Goal: Information Seeking & Learning: Learn about a topic

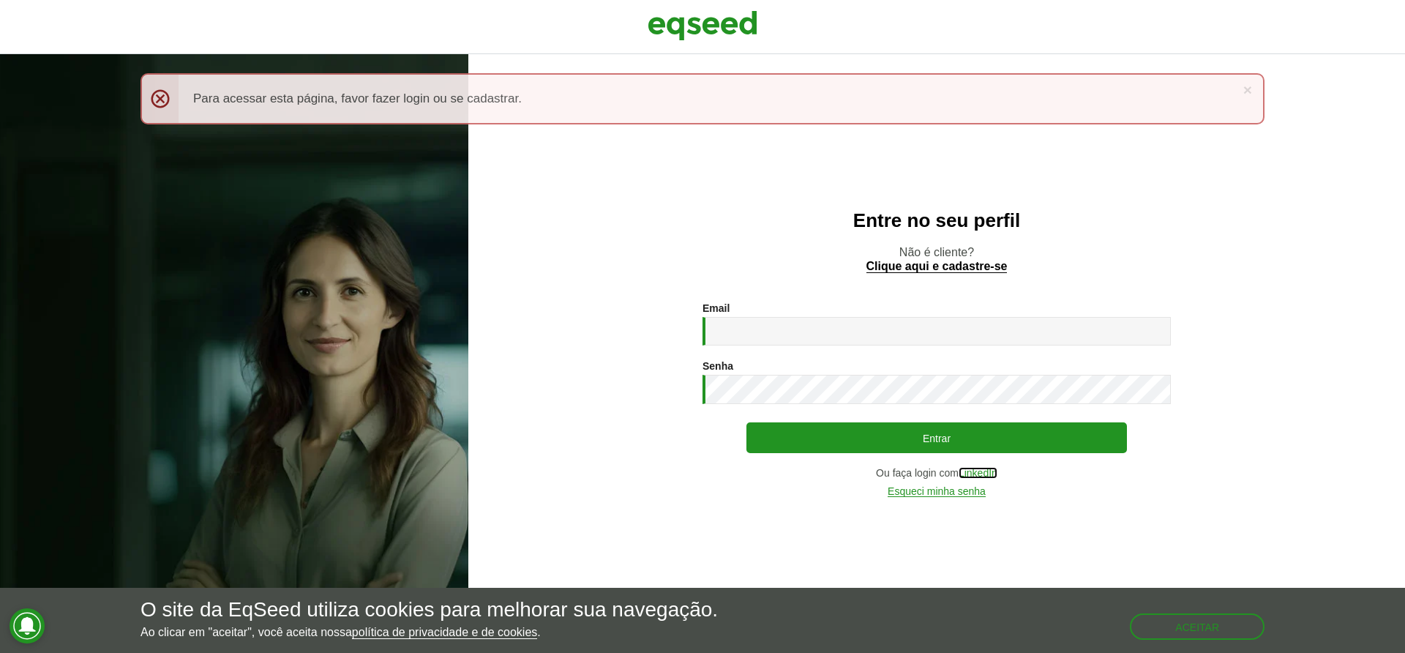
click at [972, 473] on link "LinkedIn" at bounding box center [978, 473] width 39 height 11
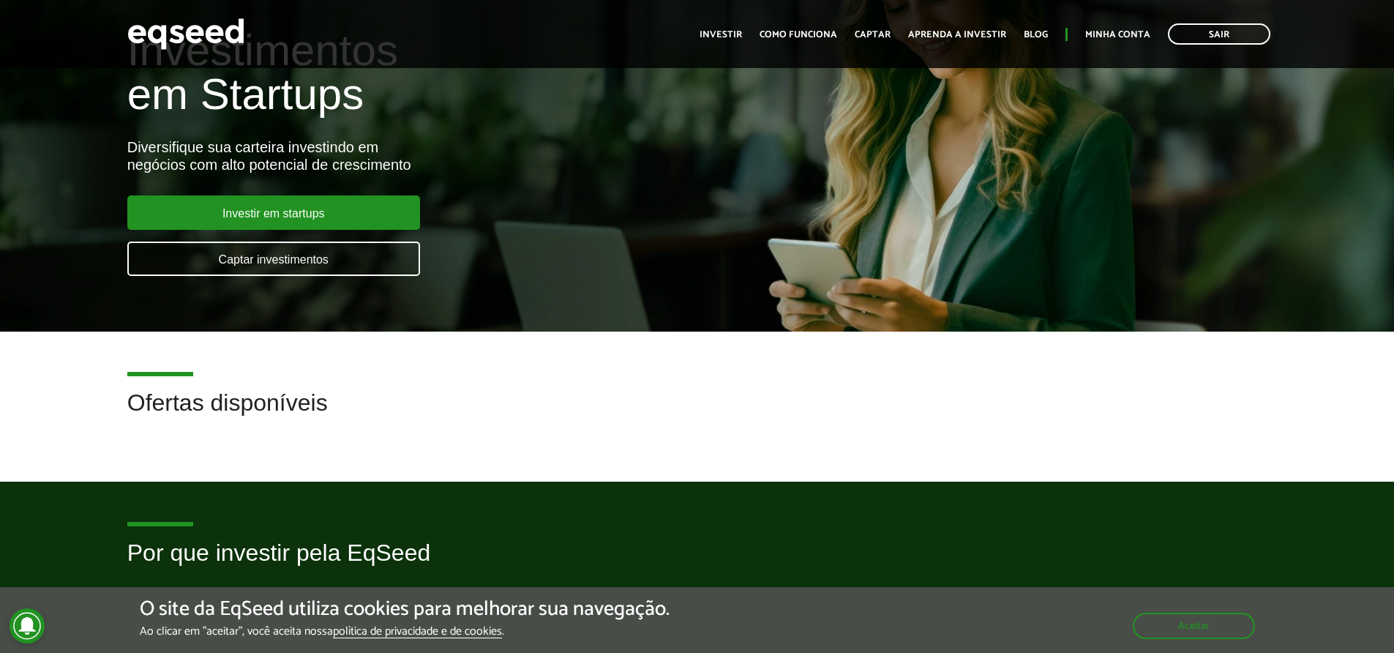
scroll to position [88, 0]
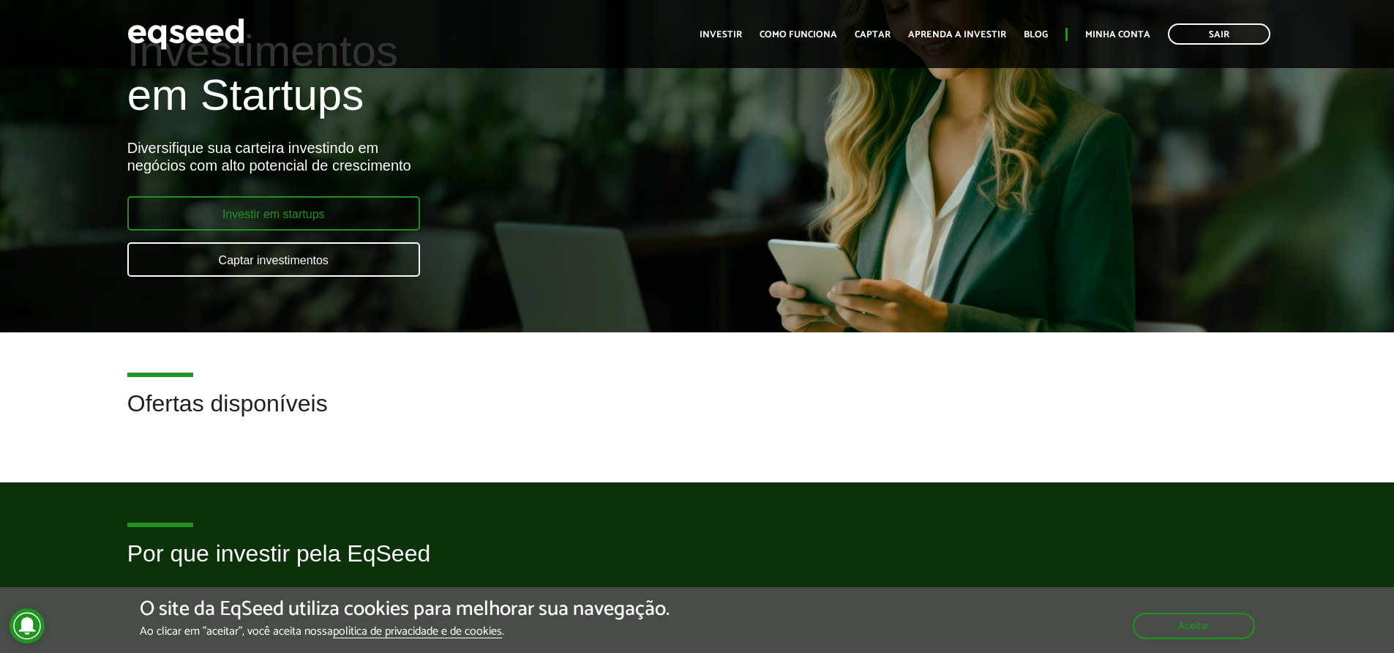
click at [299, 206] on link "Investir em startups" at bounding box center [273, 213] width 293 height 34
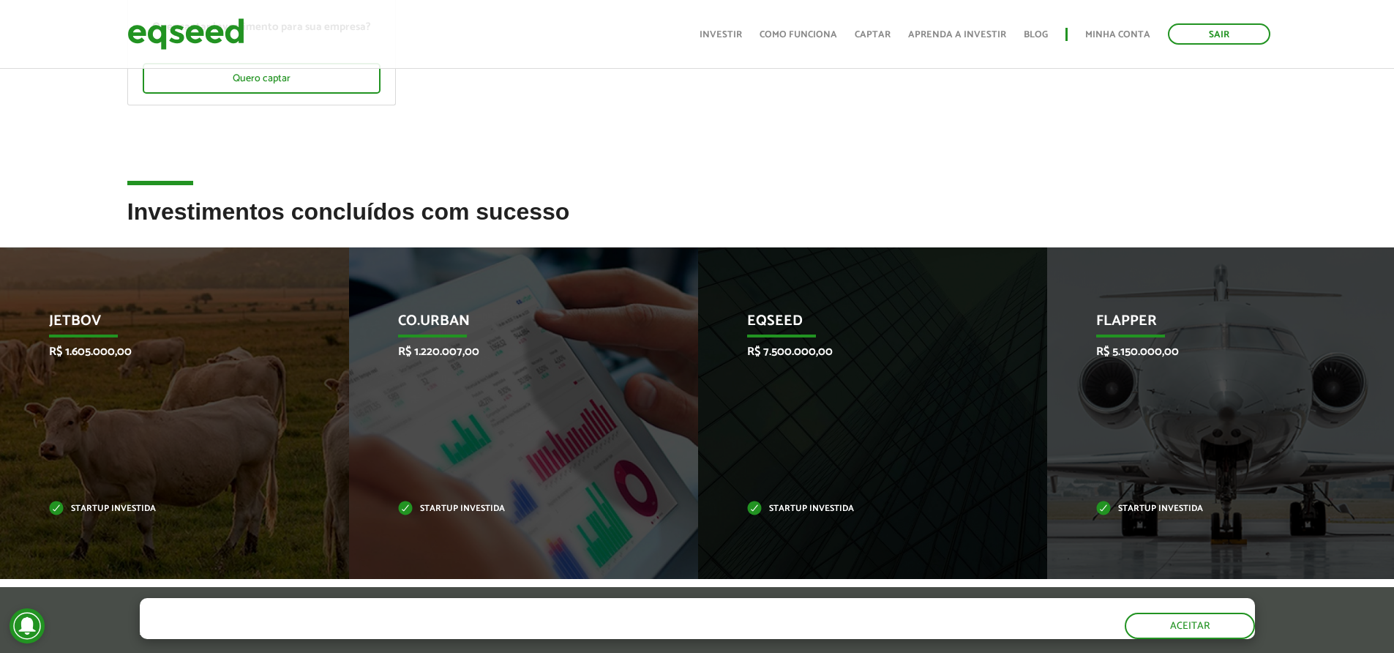
scroll to position [351, 0]
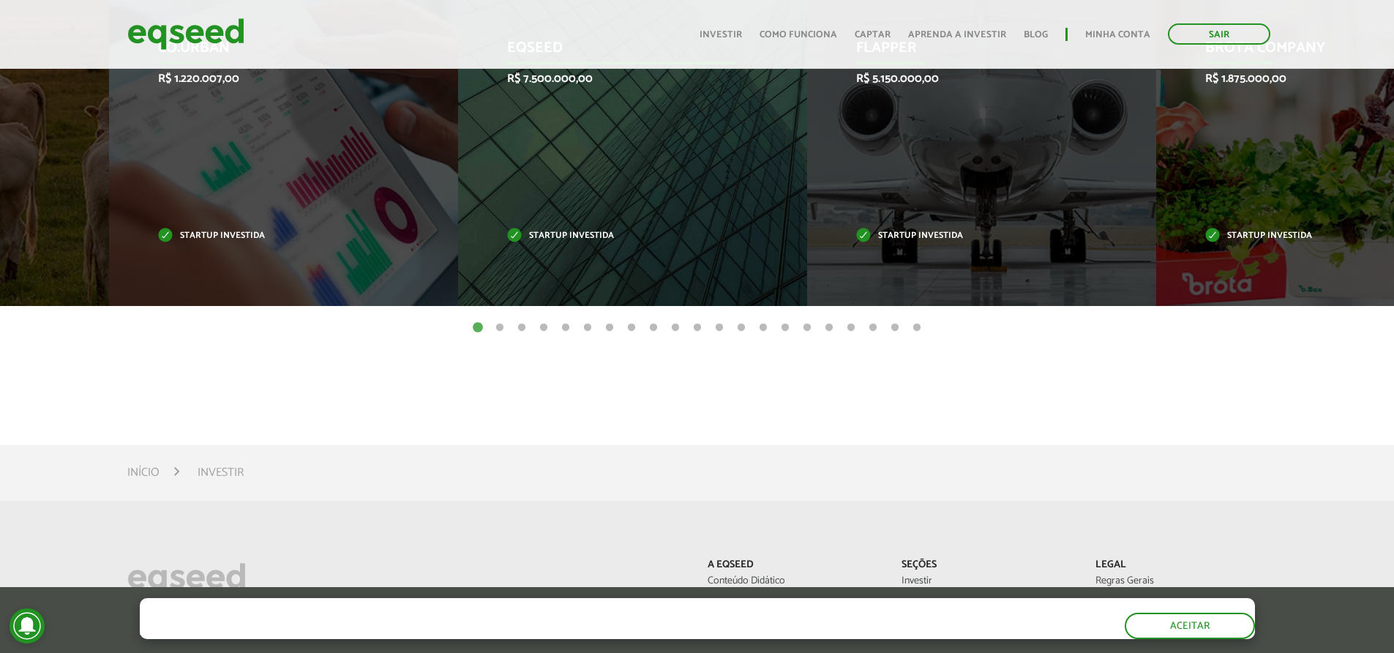
drag, startPoint x: 929, startPoint y: 190, endPoint x: 516, endPoint y: 198, distance: 412.8
click at [516, 198] on div "EqSeed R$ 7.500.000,00 Startup investida" at bounding box center [621, 139] width 327 height 331
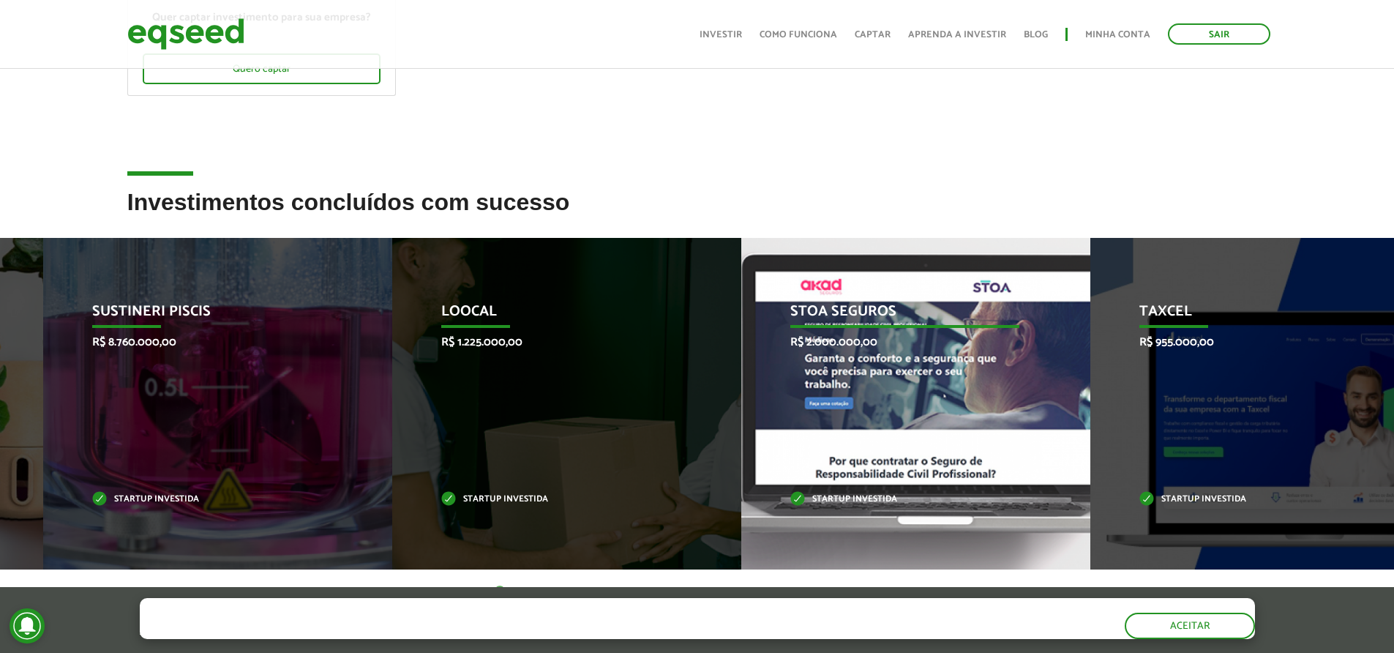
drag, startPoint x: 1253, startPoint y: 364, endPoint x: 620, endPoint y: 375, distance: 633.8
click at [741, 375] on div "STOA Seguros R$ 2.000.000,00 Startup investida" at bounding box center [904, 403] width 327 height 331
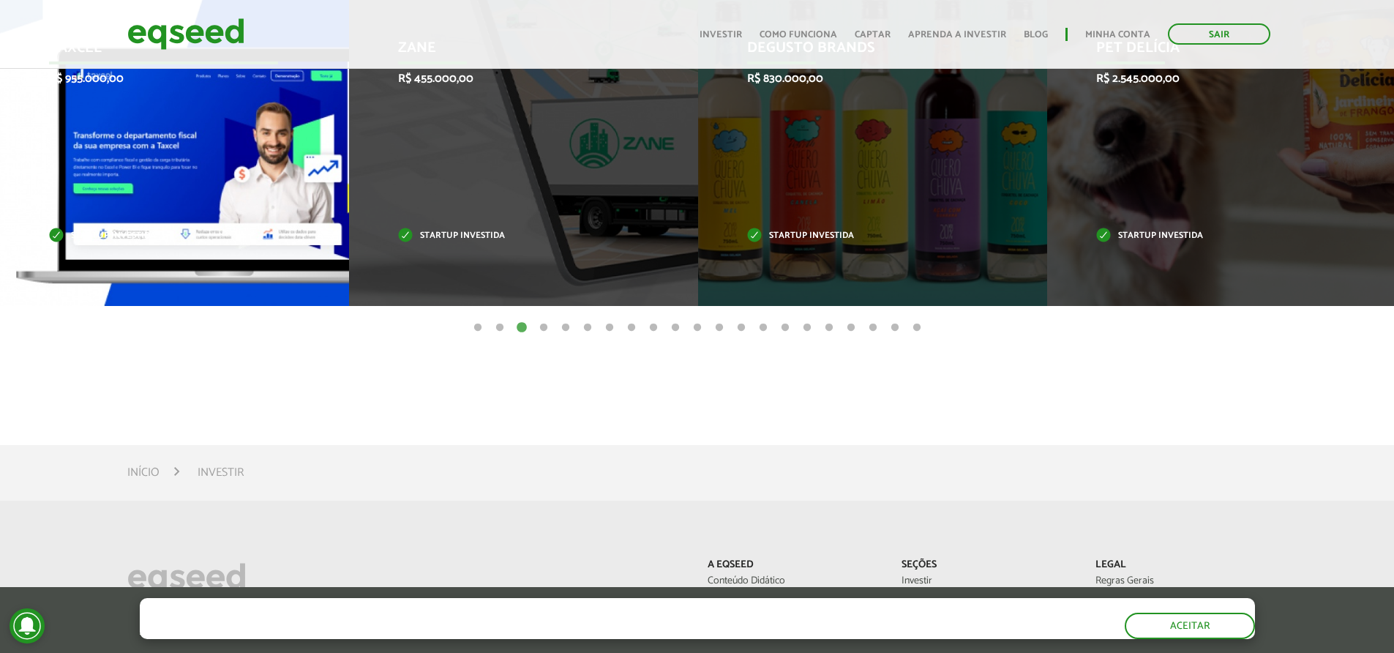
click at [141, 203] on div "Taxcel R$ 955.000,00 Startup investida" at bounding box center [163, 139] width 327 height 331
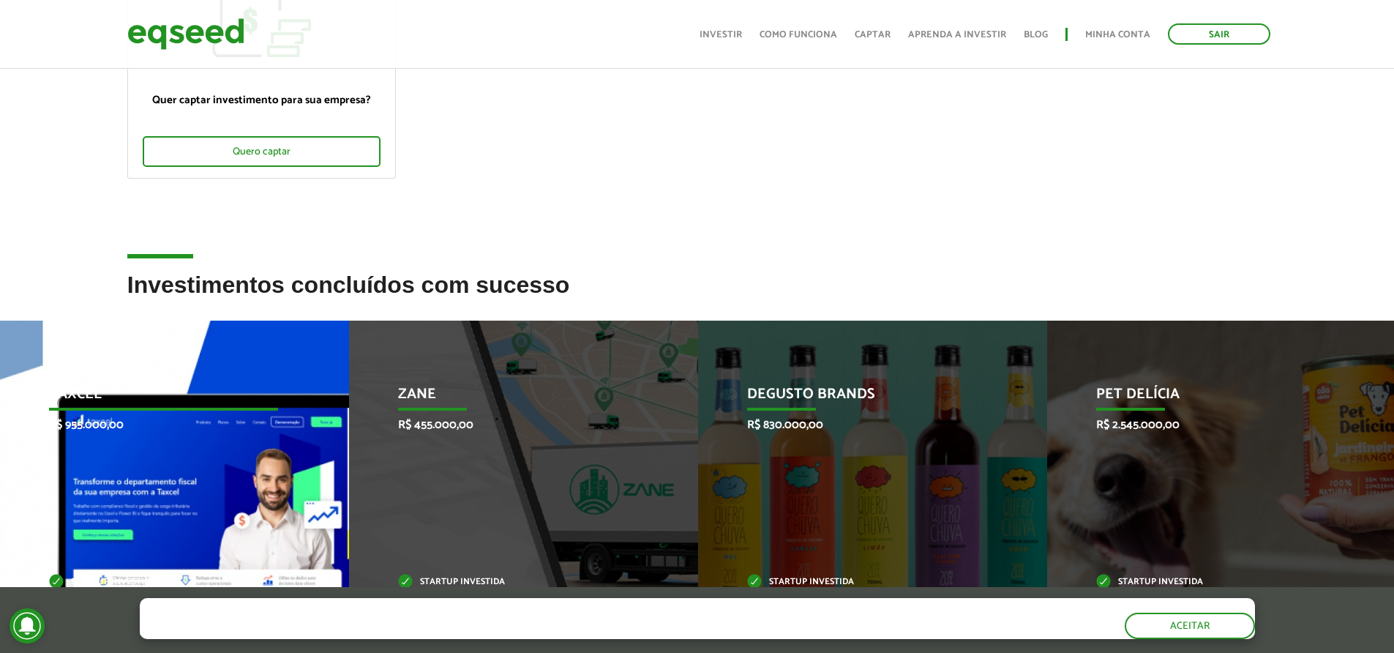
scroll to position [263, 0]
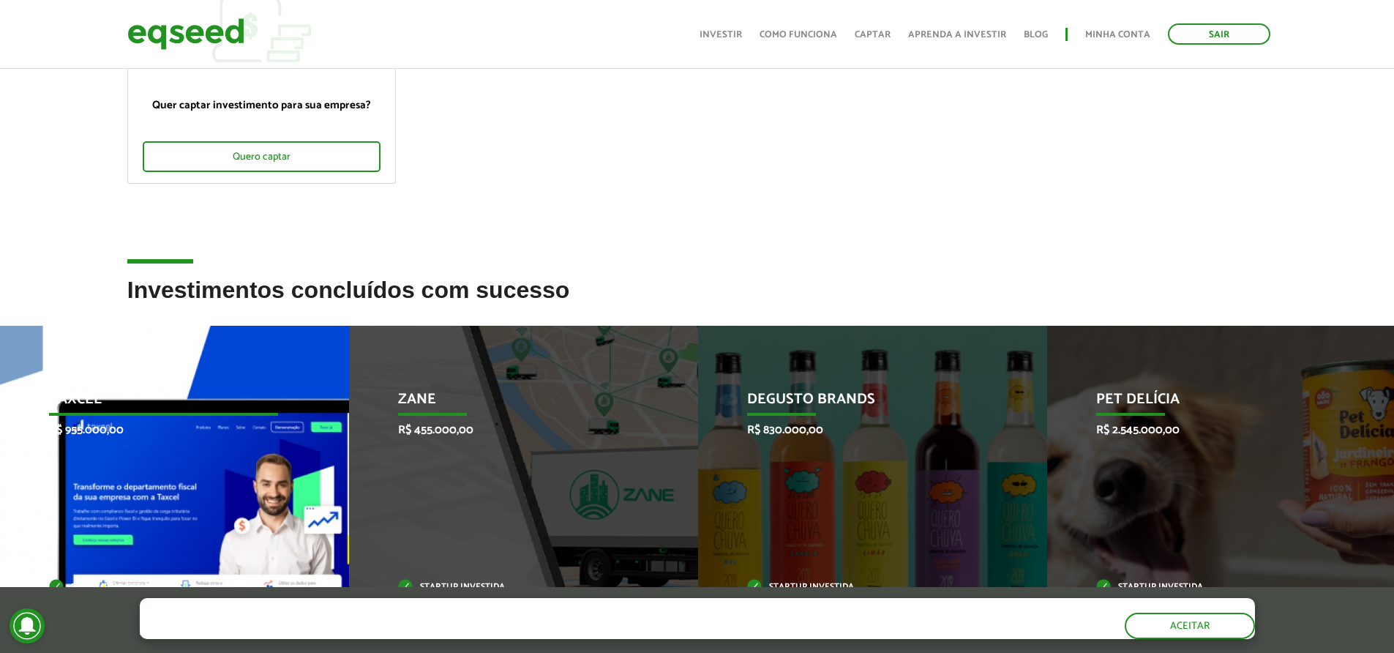
click at [85, 400] on p "Taxcel" at bounding box center [163, 403] width 229 height 25
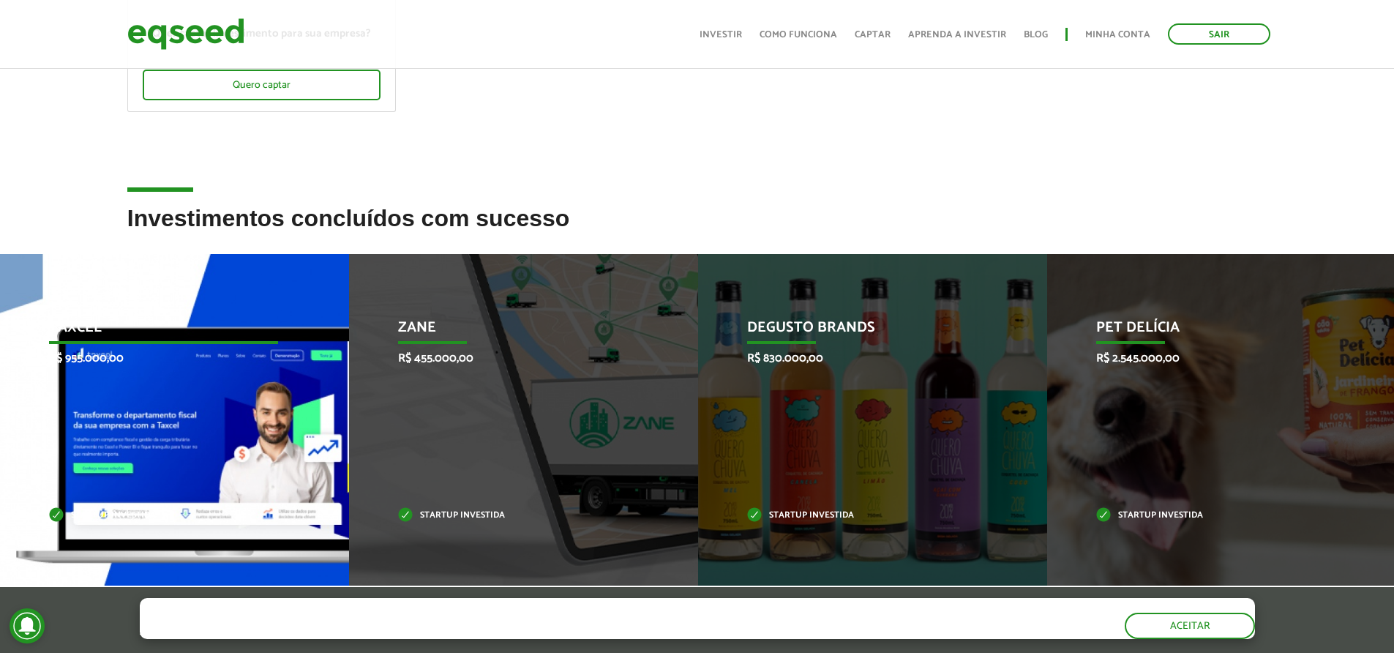
scroll to position [439, 0]
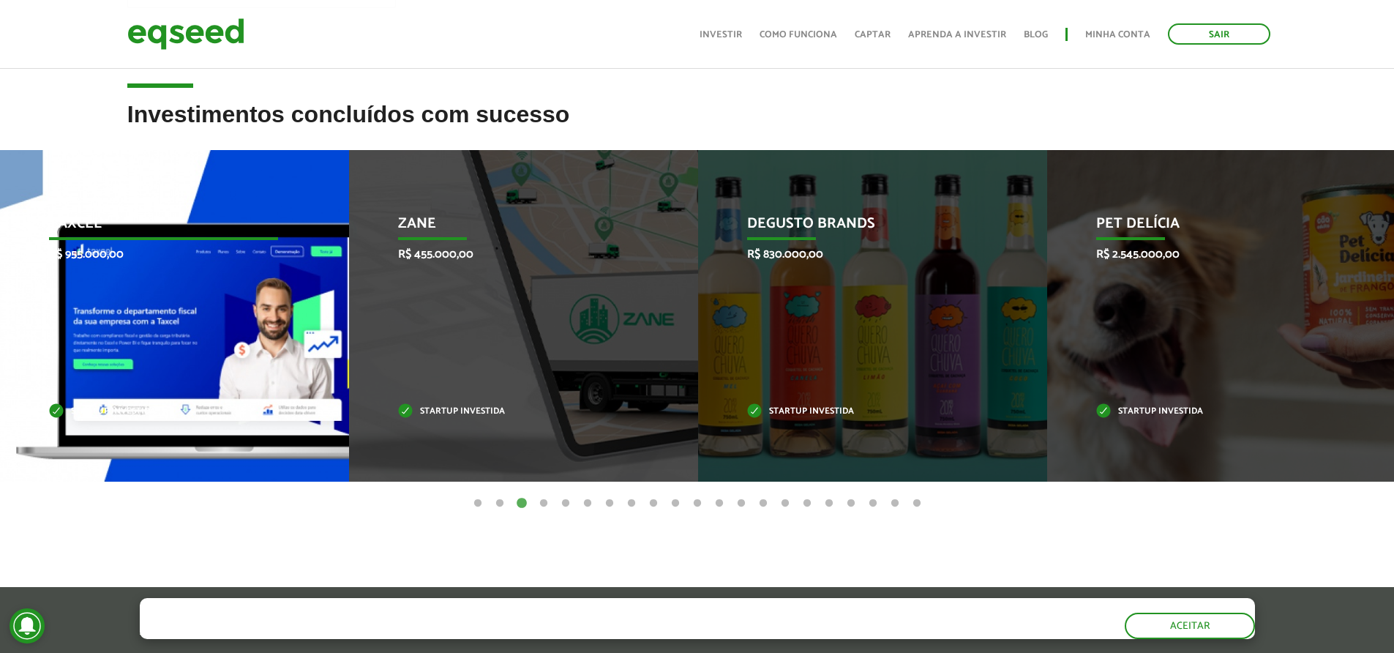
click at [3, 410] on div "Taxcel R$ 955.000,00 Startup investida" at bounding box center [163, 315] width 327 height 331
click at [77, 397] on div "Taxcel R$ 955.000,00 Startup investida" at bounding box center [163, 315] width 327 height 331
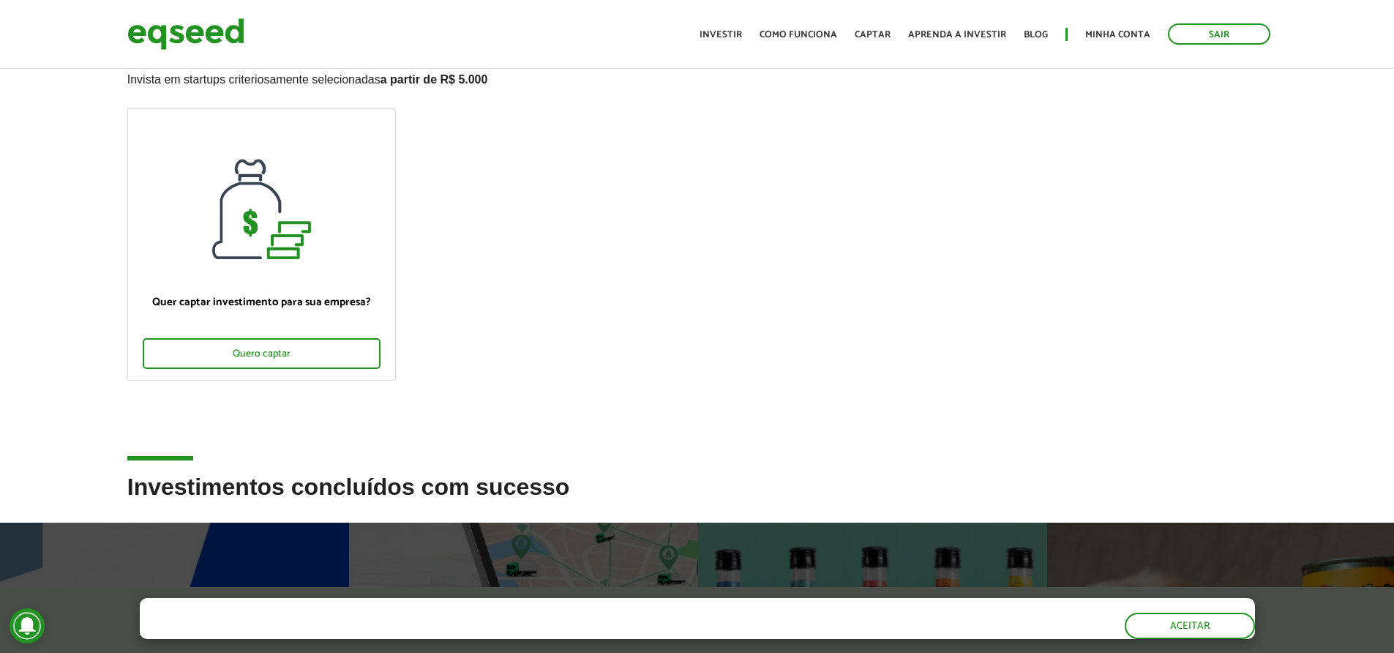
scroll to position [0, 0]
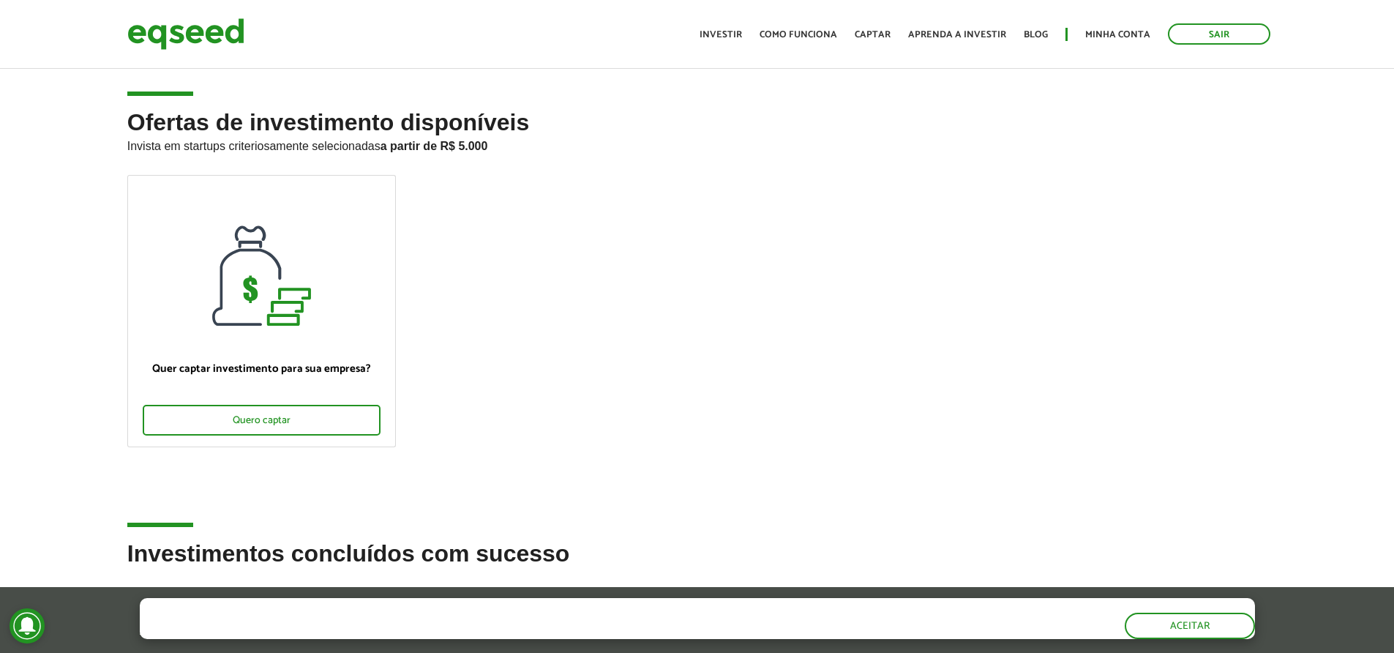
click at [727, 43] on ul "Início Investir Como funciona Captar Aprenda a investir Blog Minha conta Sair" at bounding box center [984, 33] width 585 height 21
click at [735, 32] on link "Investir" at bounding box center [721, 35] width 42 height 10
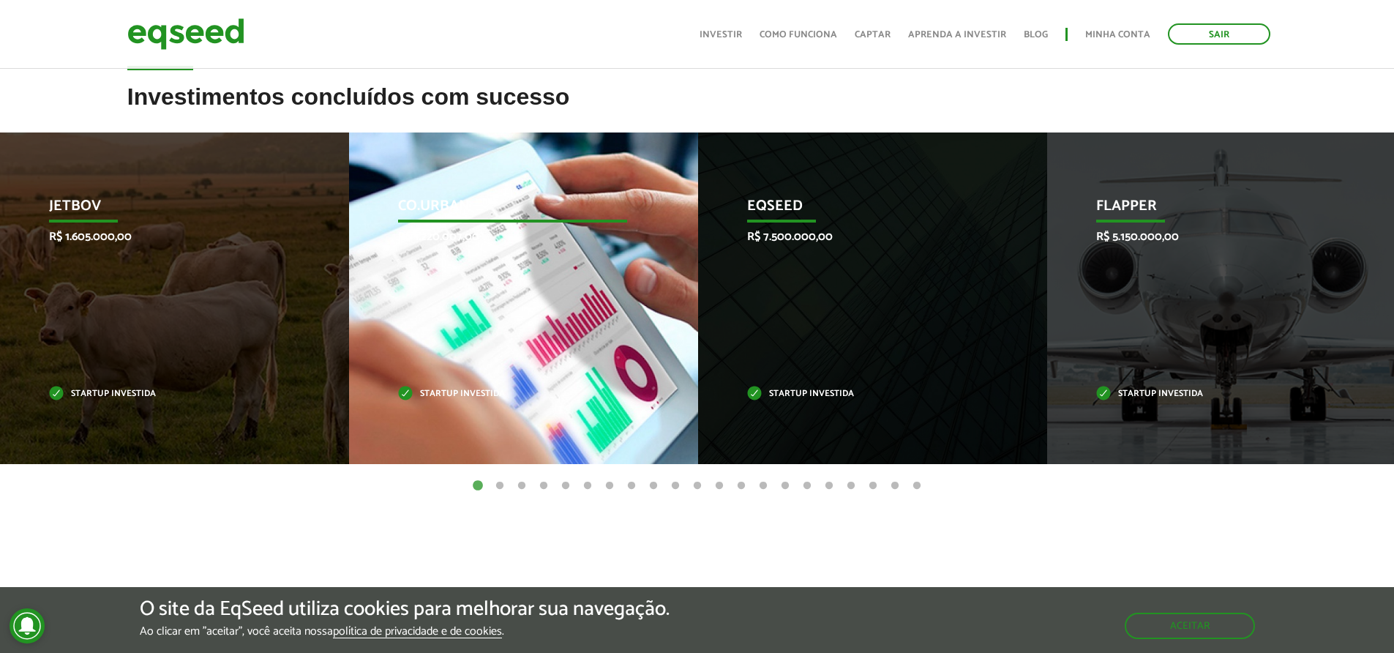
scroll to position [439, 0]
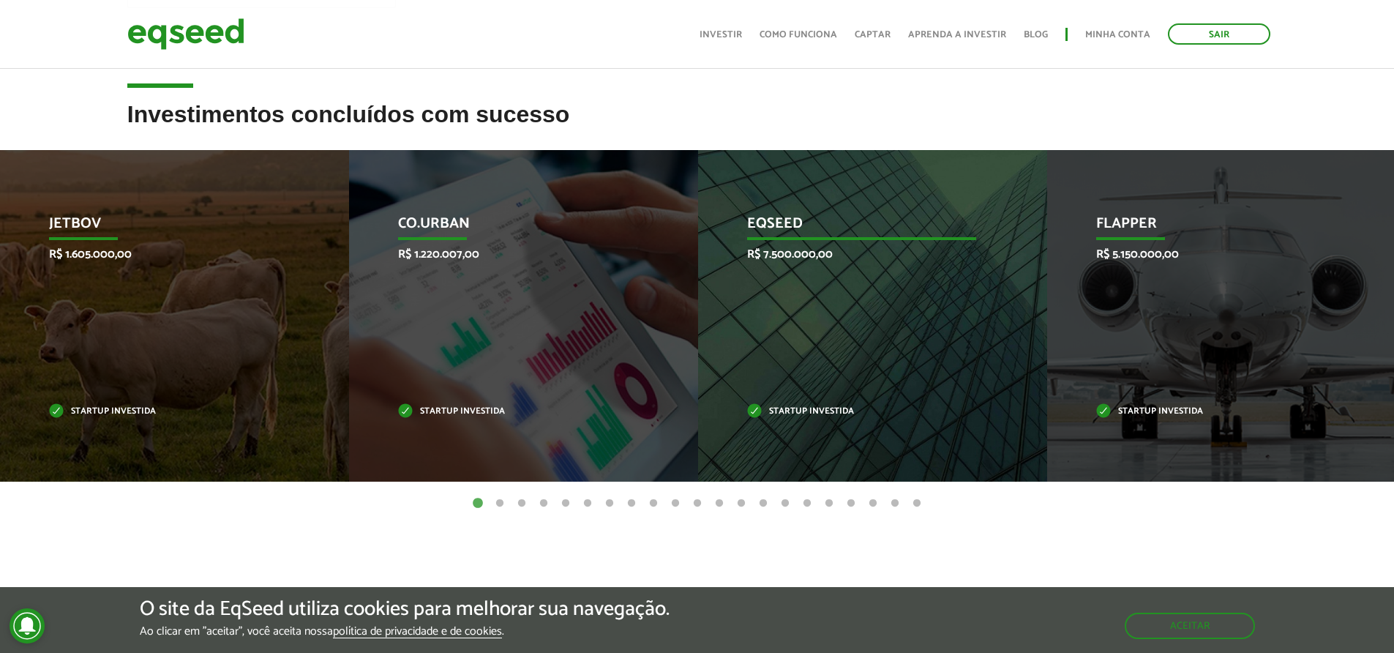
click at [822, 299] on div "EqSeed R$ 7.500.000,00 Startup investida" at bounding box center [861, 315] width 327 height 331
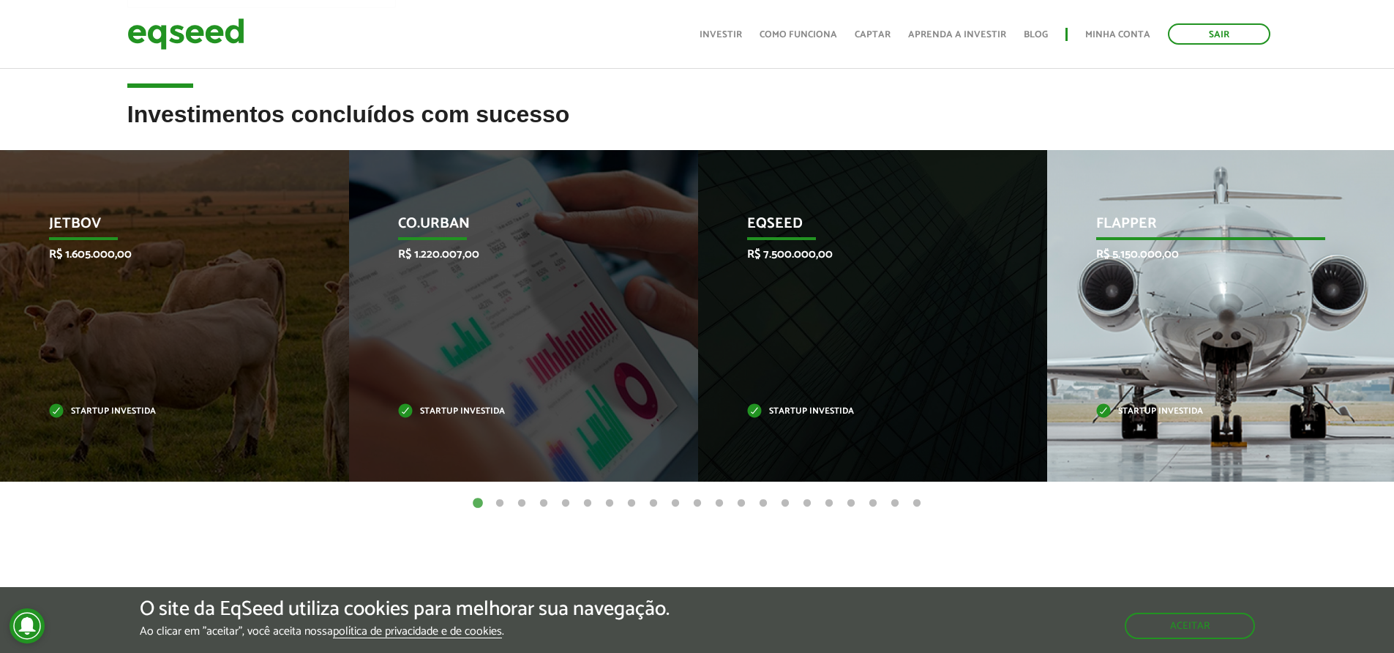
click at [1123, 247] on p "R$ 5.150.000,00" at bounding box center [1210, 254] width 229 height 14
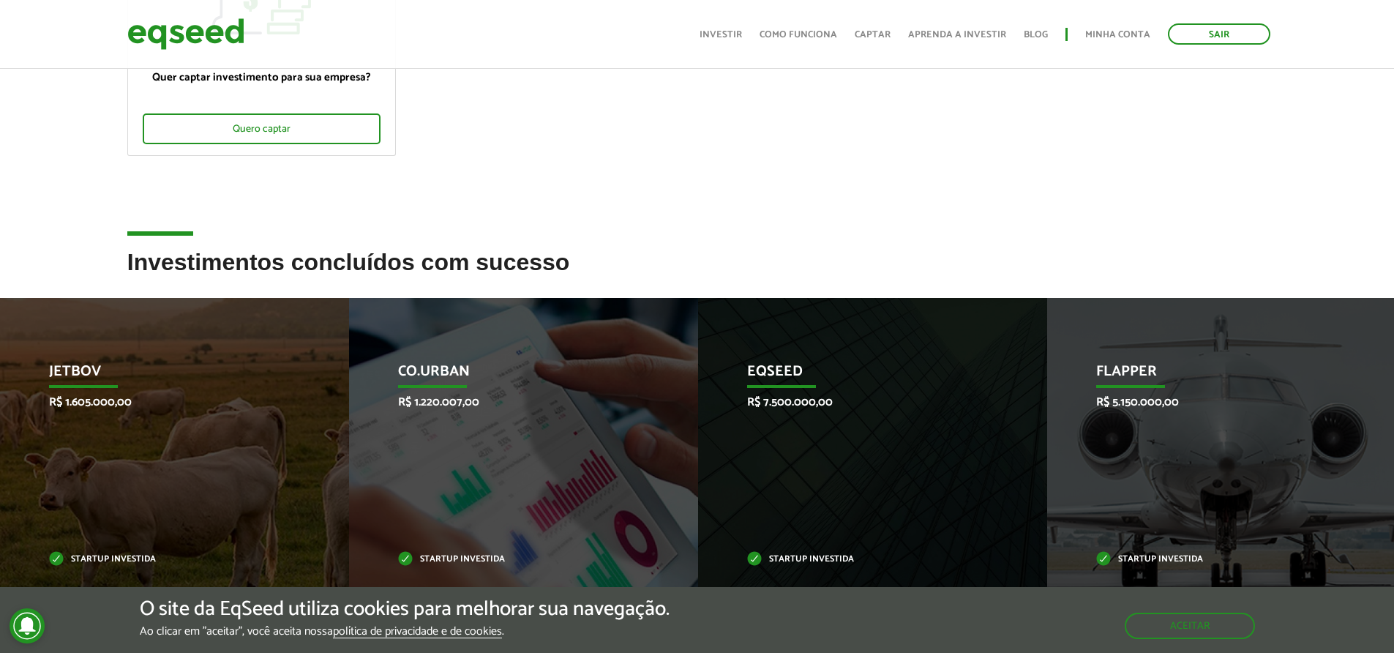
scroll to position [88, 0]
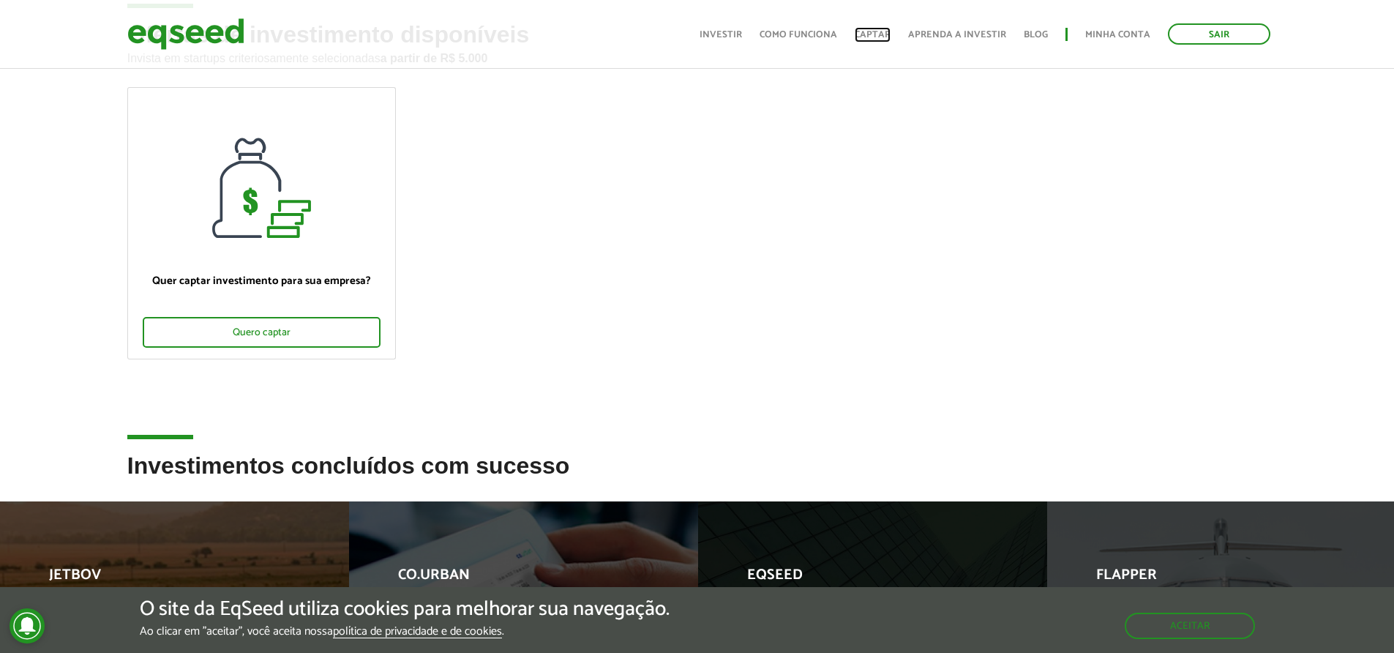
click at [860, 38] on link "Captar" at bounding box center [873, 35] width 36 height 10
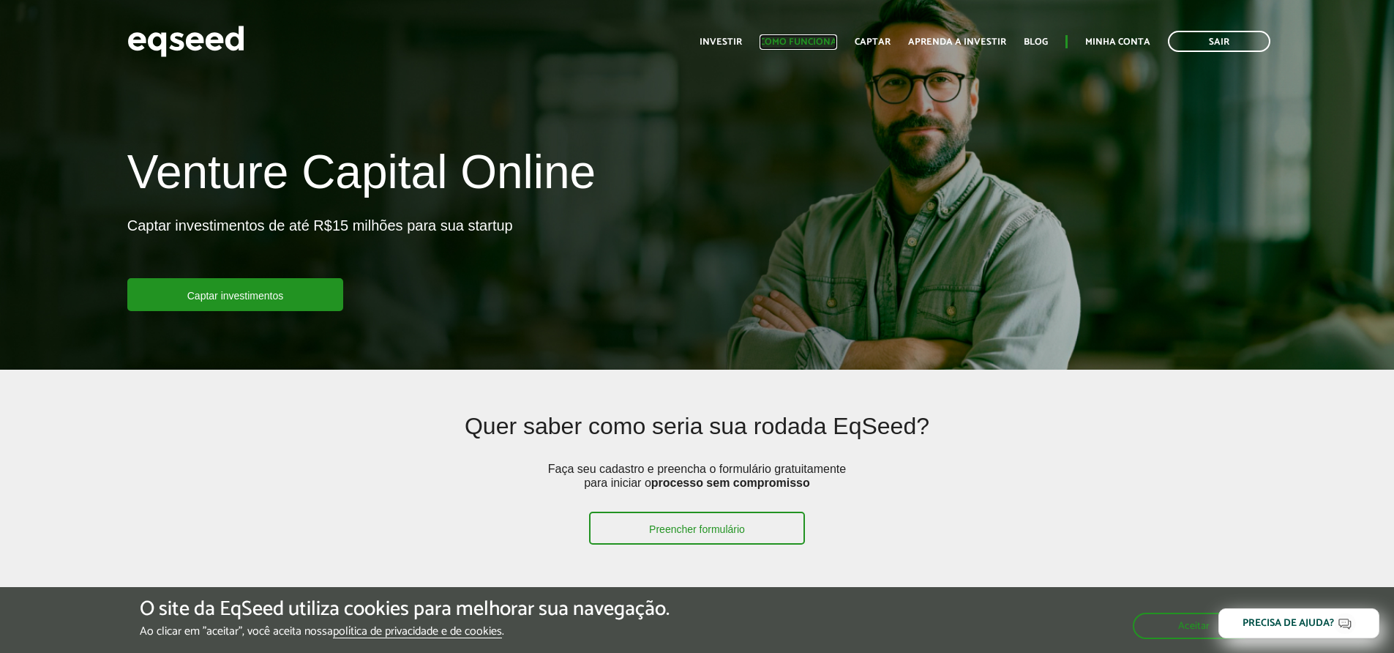
click at [837, 46] on link "Como funciona" at bounding box center [799, 42] width 78 height 10
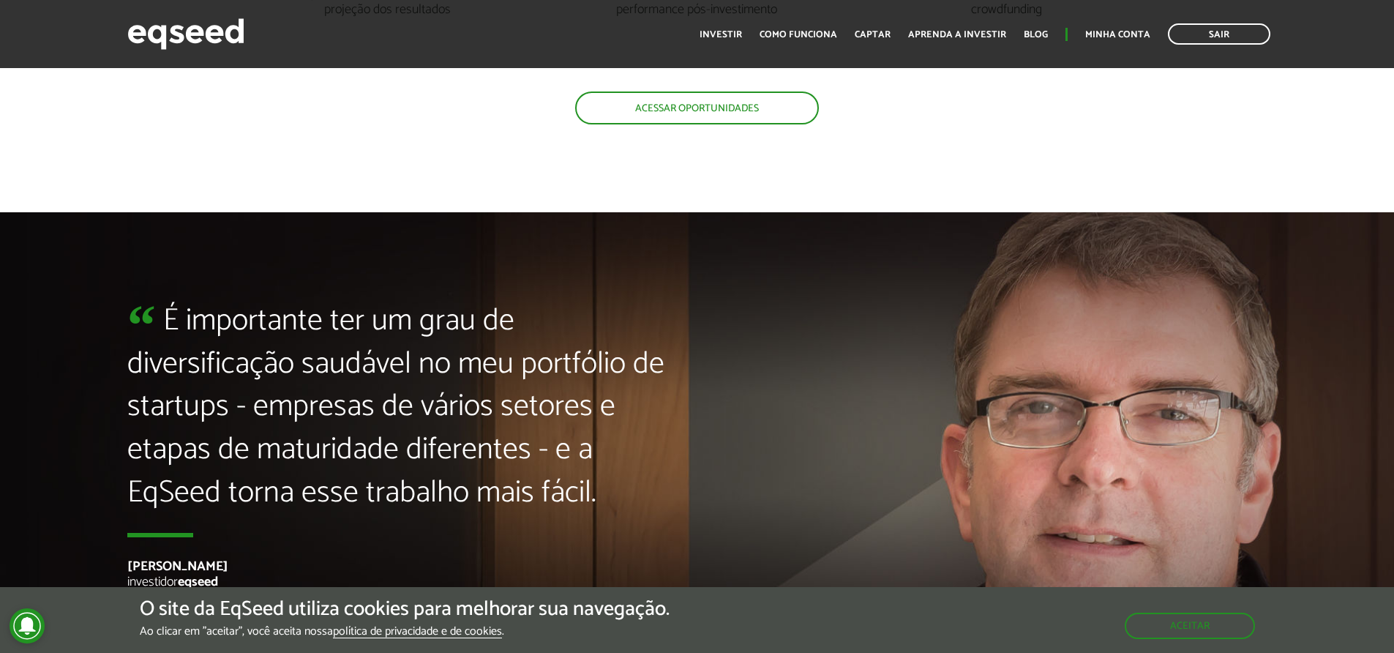
scroll to position [3377, 0]
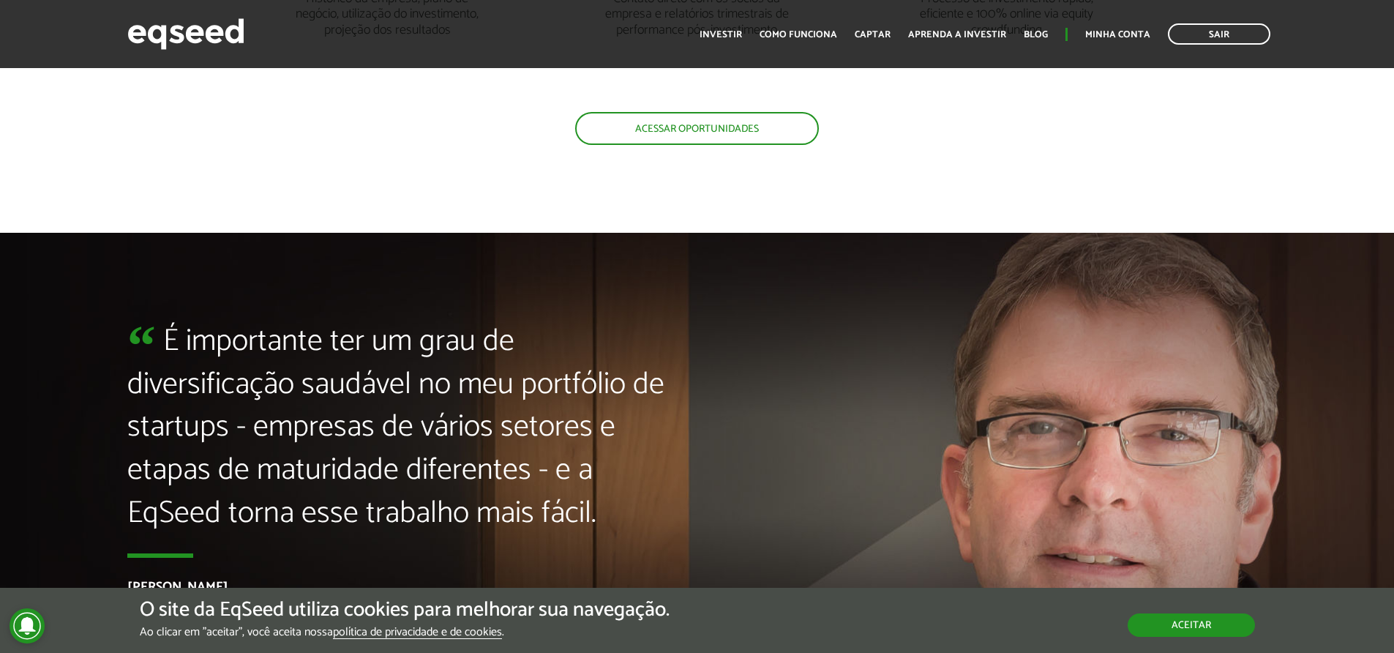
click at [1226, 629] on button "Aceitar" at bounding box center [1191, 624] width 127 height 23
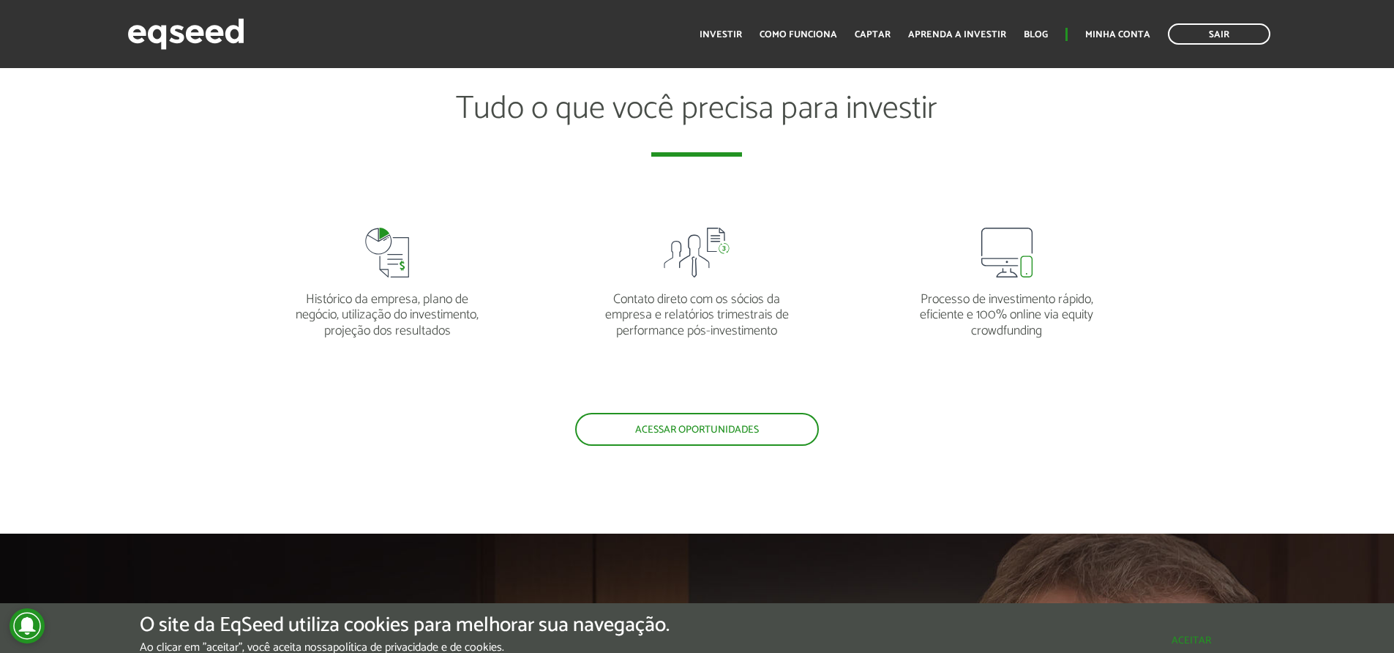
scroll to position [2938, 0]
